Goal: Check status: Check status

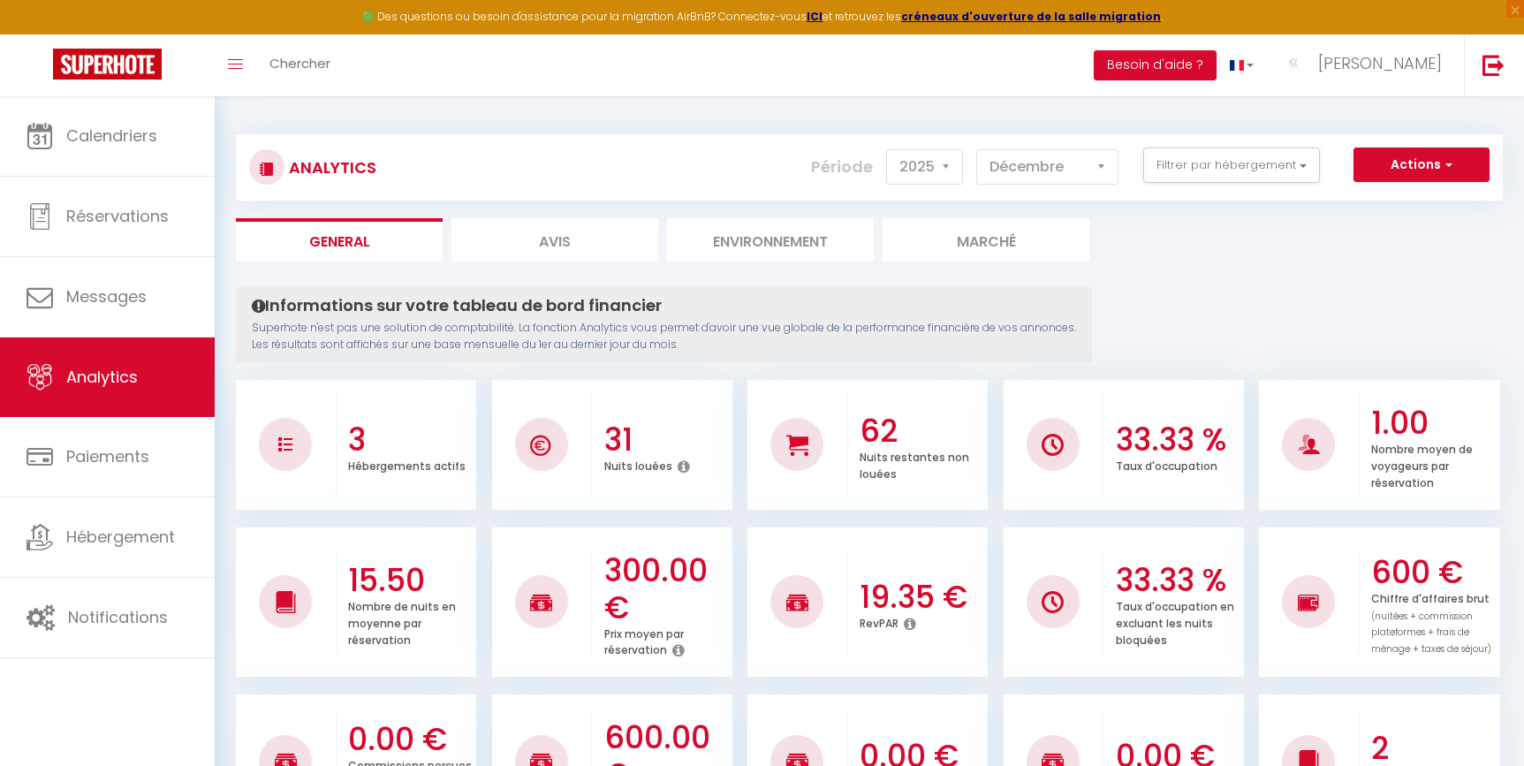
select select "2025"
select select "12"
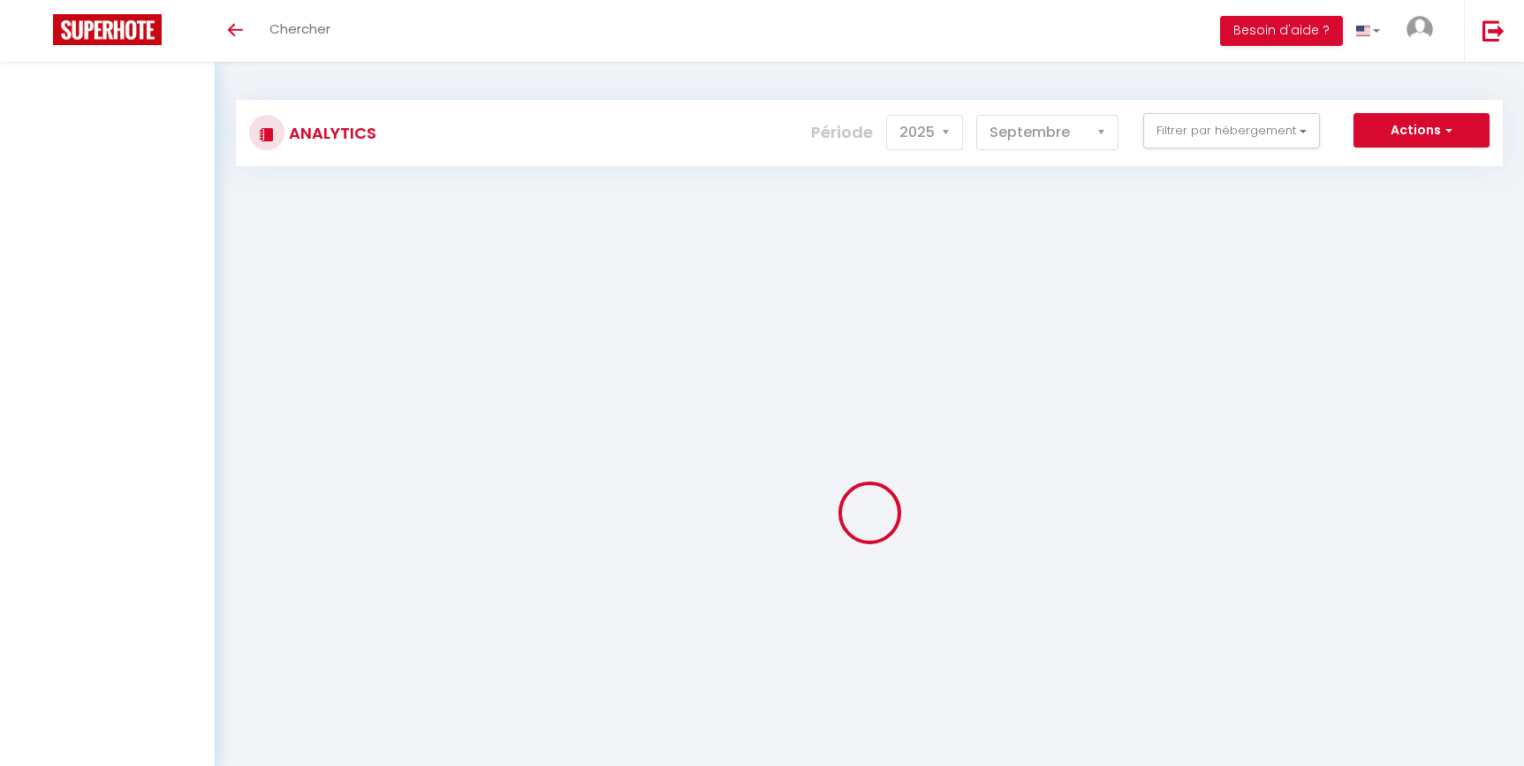
select select "2025"
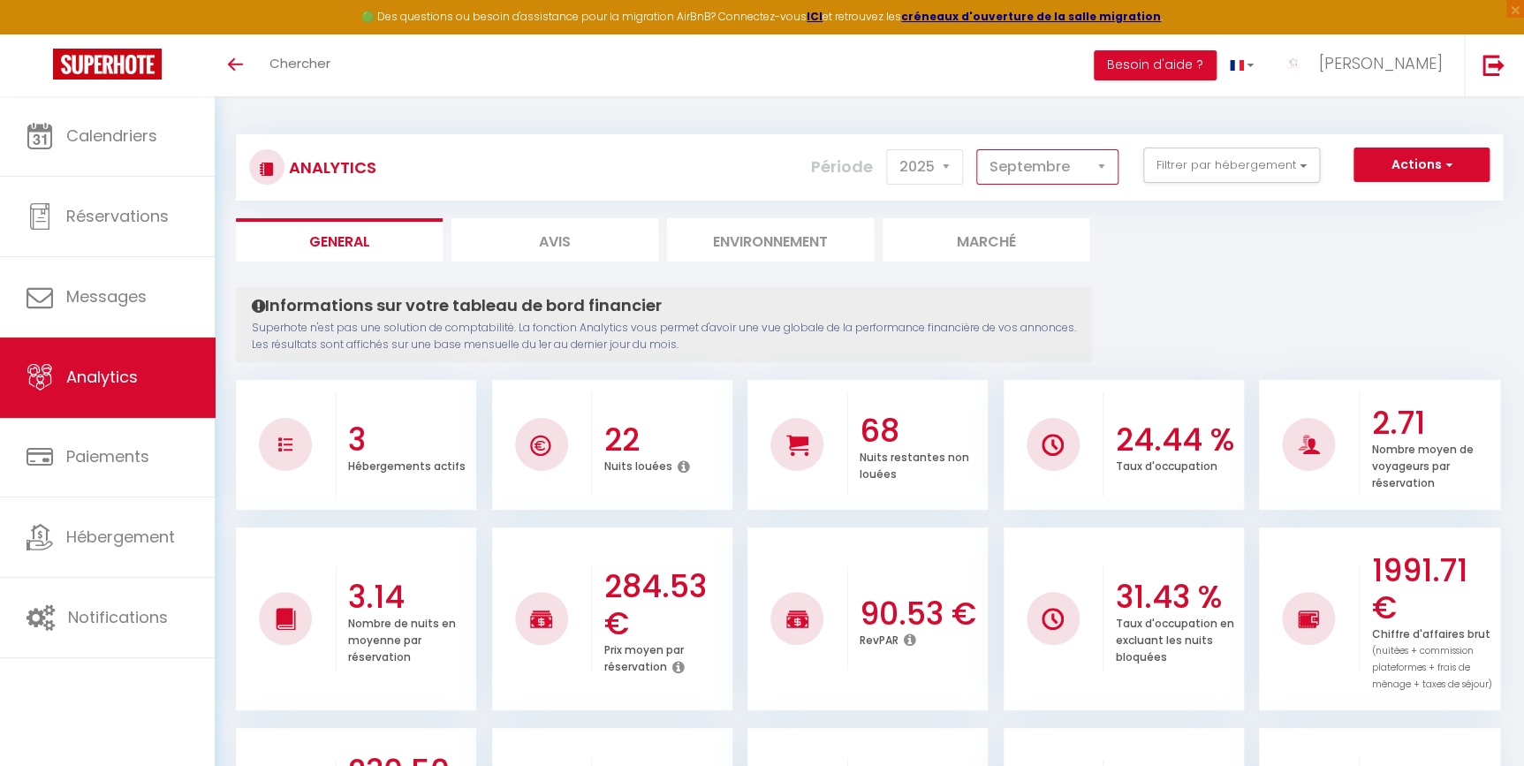
click at [1073, 172] on select "[PERSON_NAME] Mars [PERSON_NAME] Juin Juillet Août Septembre Octobre Novembre D…" at bounding box center [1047, 166] width 142 height 35
click at [978, 149] on select "[PERSON_NAME] Mars [PERSON_NAME] Juin Juillet Août Septembre Octobre Novembre D…" at bounding box center [1047, 166] width 142 height 35
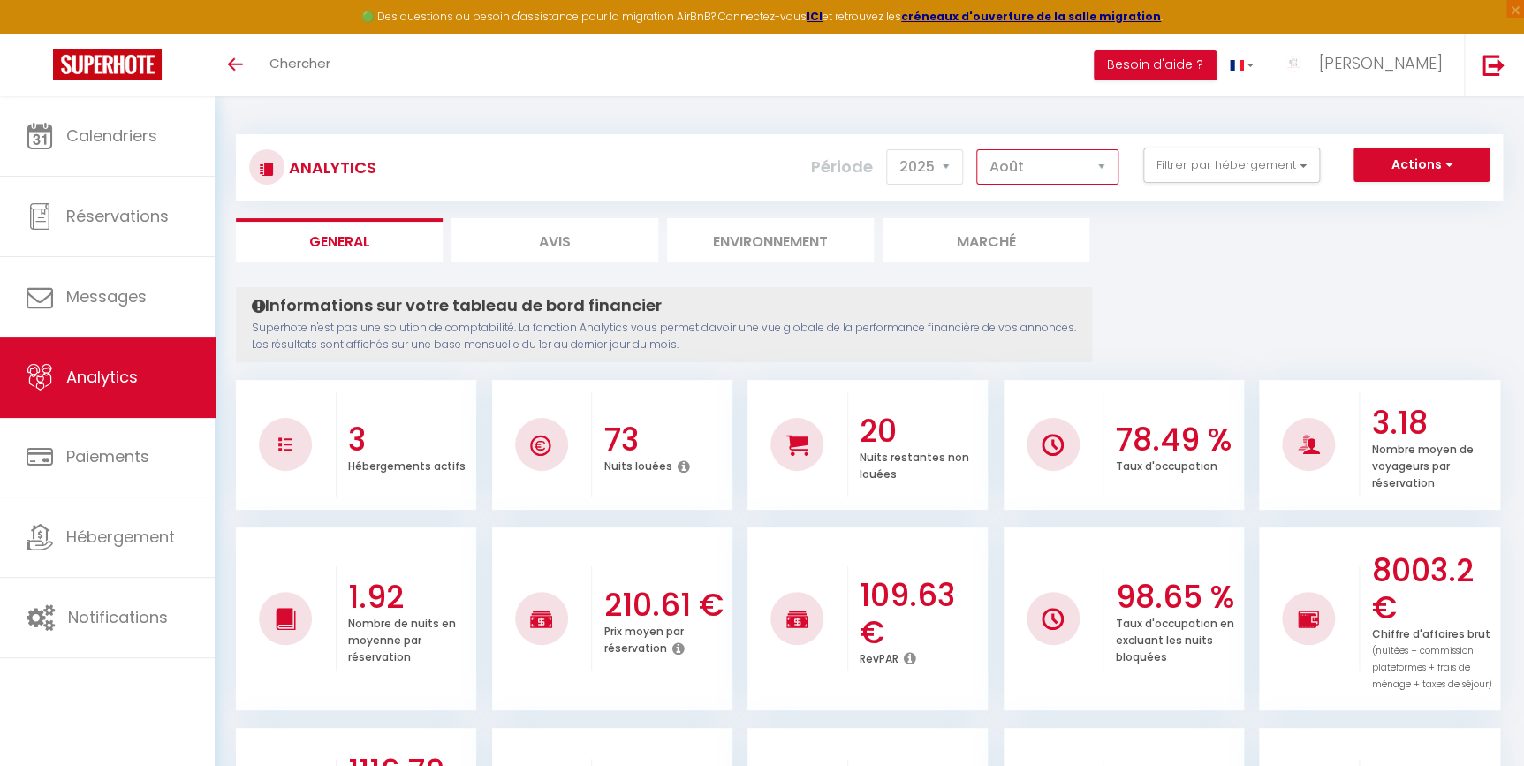
click at [1022, 168] on select "[PERSON_NAME] Mars [PERSON_NAME] Juin Juillet Août Septembre Octobre Novembre D…" at bounding box center [1047, 166] width 142 height 35
click at [978, 149] on select "[PERSON_NAME] Mars [PERSON_NAME] Juin Juillet Août Septembre Octobre Novembre D…" at bounding box center [1047, 166] width 142 height 35
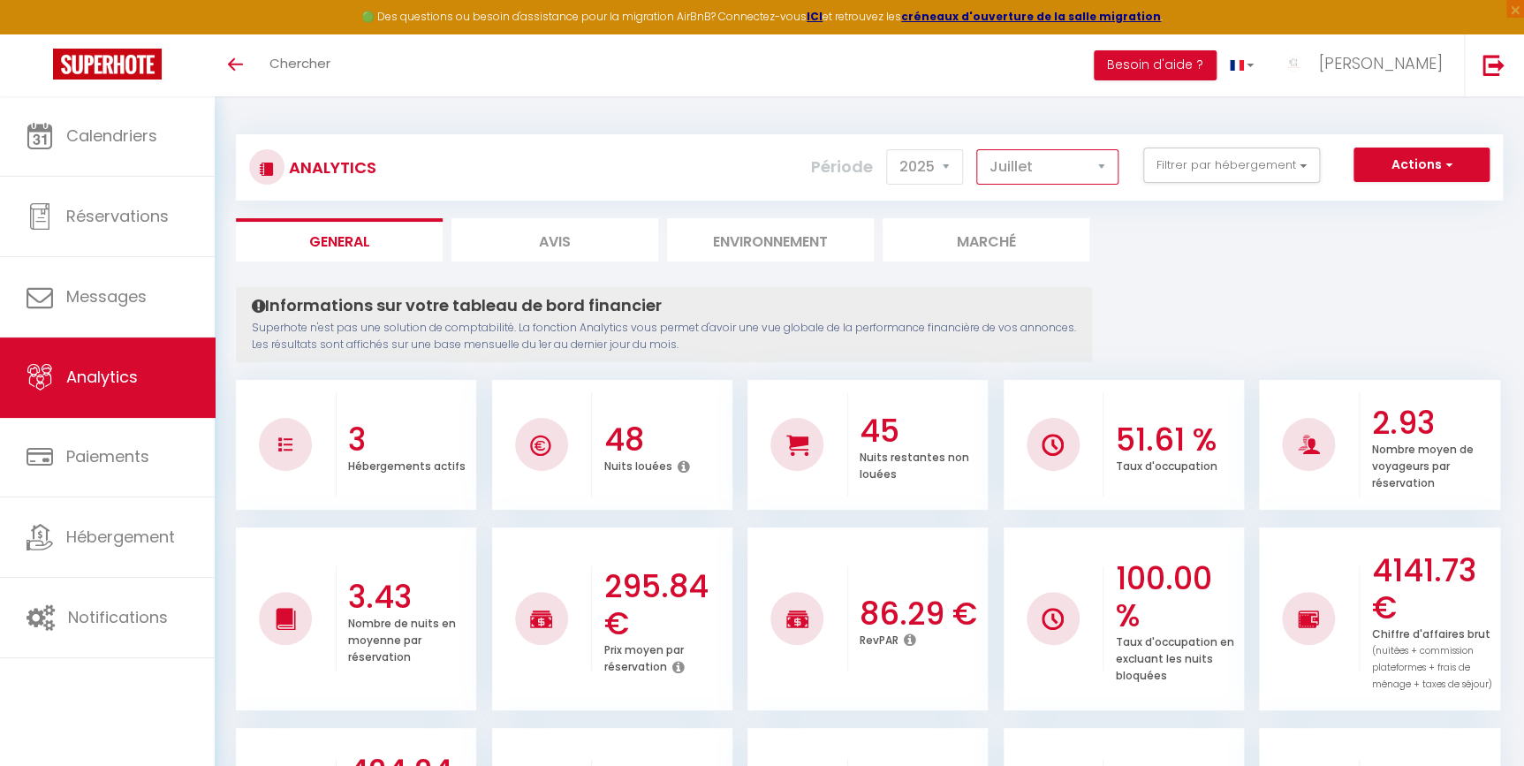
click at [1047, 168] on select "[PERSON_NAME] Mars [PERSON_NAME] Juin Juillet Août Septembre Octobre Novembre D…" at bounding box center [1047, 166] width 142 height 35
click at [978, 149] on select "[PERSON_NAME] Mars [PERSON_NAME] Juin Juillet Août Septembre Octobre Novembre D…" at bounding box center [1047, 166] width 142 height 35
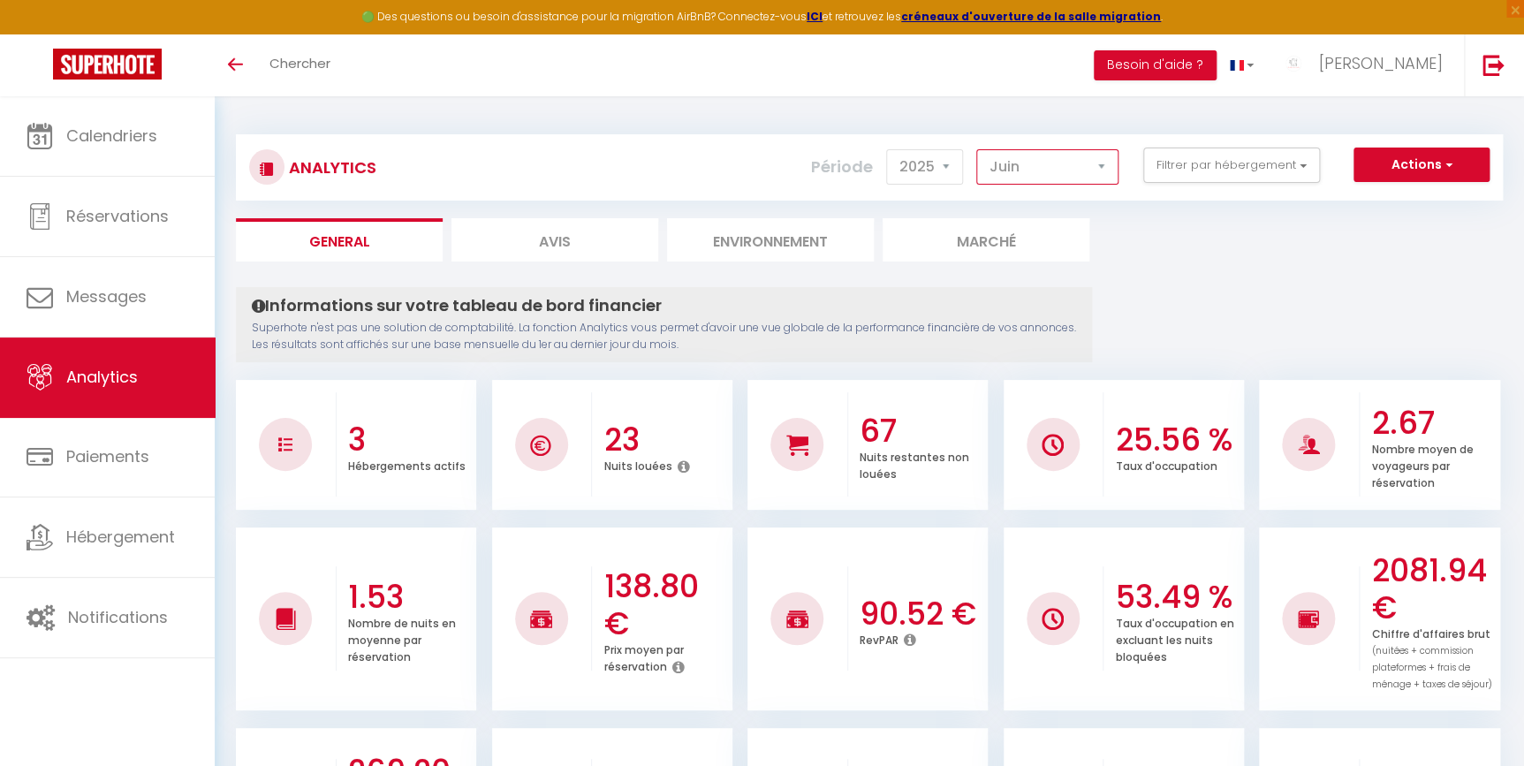
click at [1061, 168] on select "Janvier Février Mars Avril Mai Juin Juillet Août Septembre Octobre Novembre Déc…" at bounding box center [1047, 166] width 142 height 35
select select "5"
click at [978, 149] on select "Janvier Février Mars Avril Mai Juin Juillet Août Septembre Octobre Novembre Déc…" at bounding box center [1047, 166] width 142 height 35
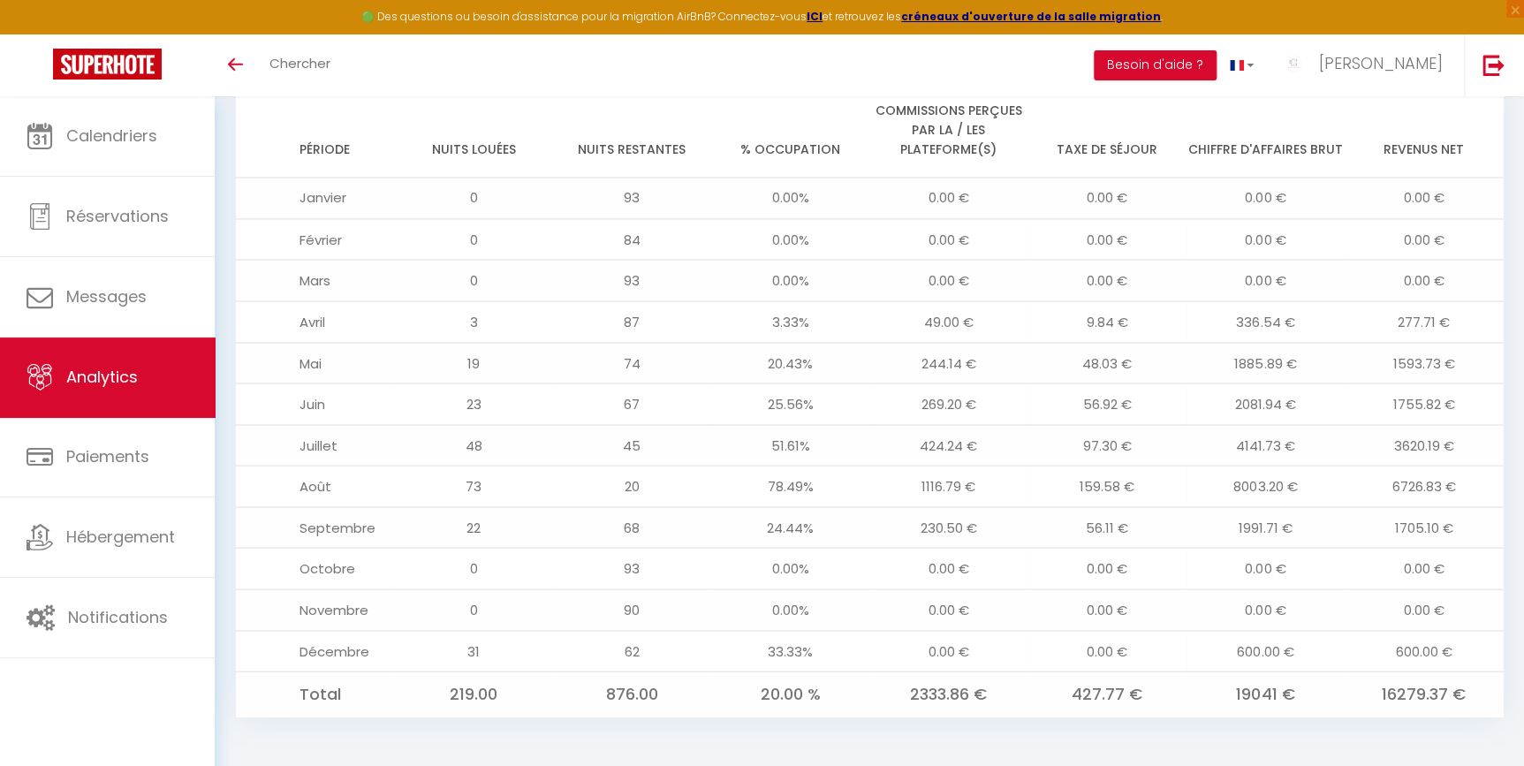
scroll to position [1445, 0]
